Goal: Book appointment/travel/reservation

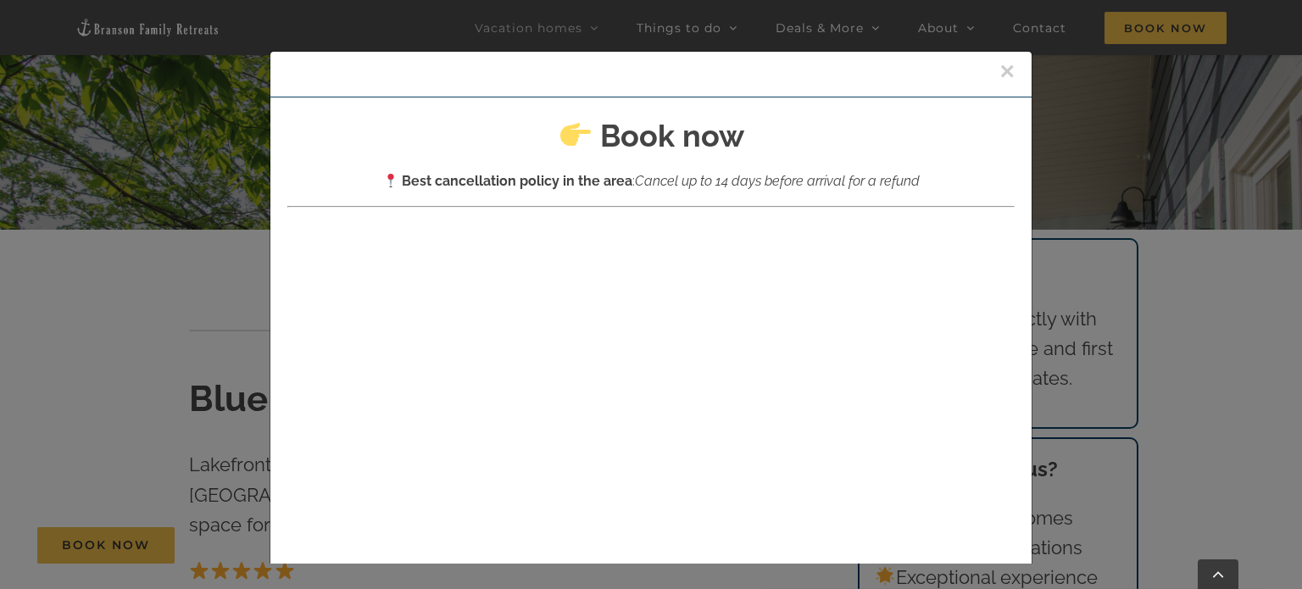
click at [1005, 72] on button "×" at bounding box center [1006, 70] width 15 height 25
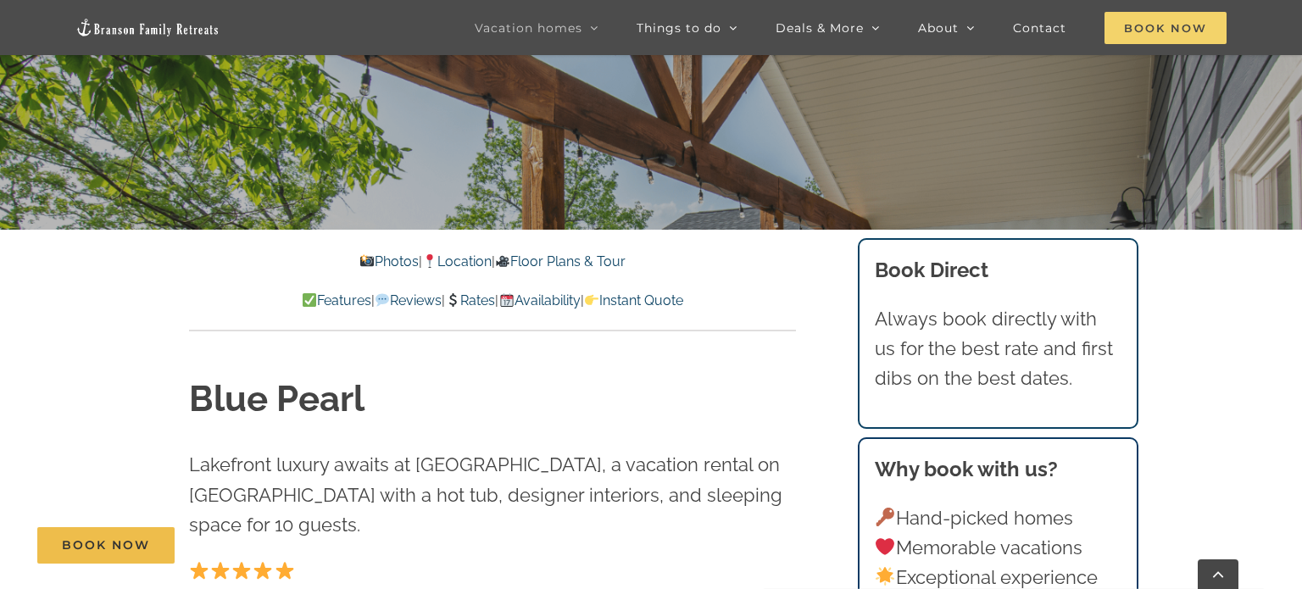
click at [1157, 25] on span "Book Now" at bounding box center [1165, 28] width 122 height 32
